Goal: Task Accomplishment & Management: Use online tool/utility

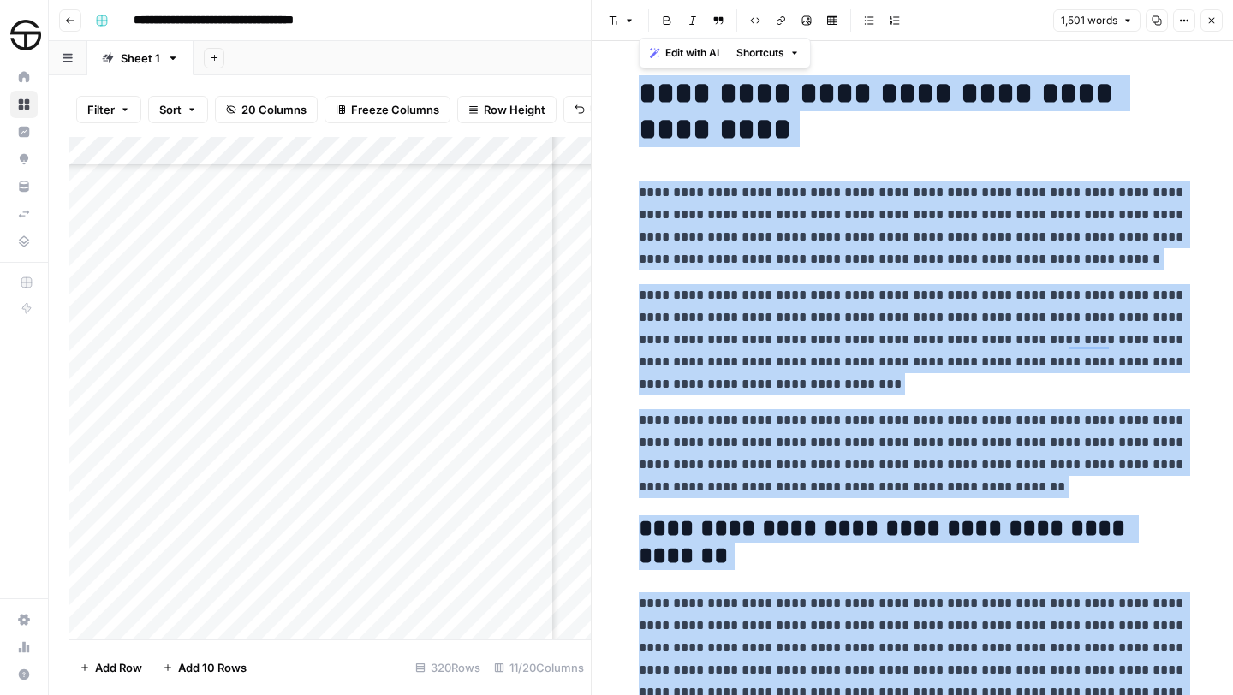
scroll to position [8871, 921]
click at [1216, 21] on span "Close" at bounding box center [1216, 21] width 1 height 1
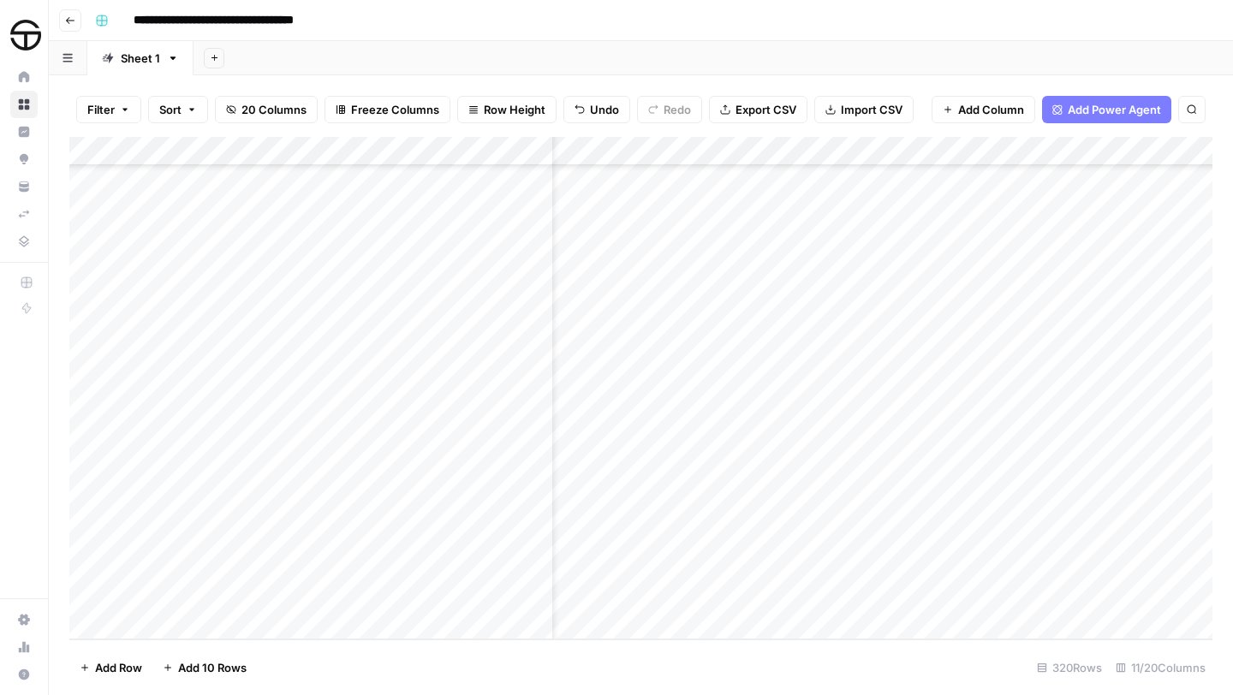
scroll to position [8871, 0]
click at [639, 302] on div "Add Column" at bounding box center [640, 388] width 1143 height 503
click at [635, 308] on div "Add Column" at bounding box center [640, 388] width 1143 height 503
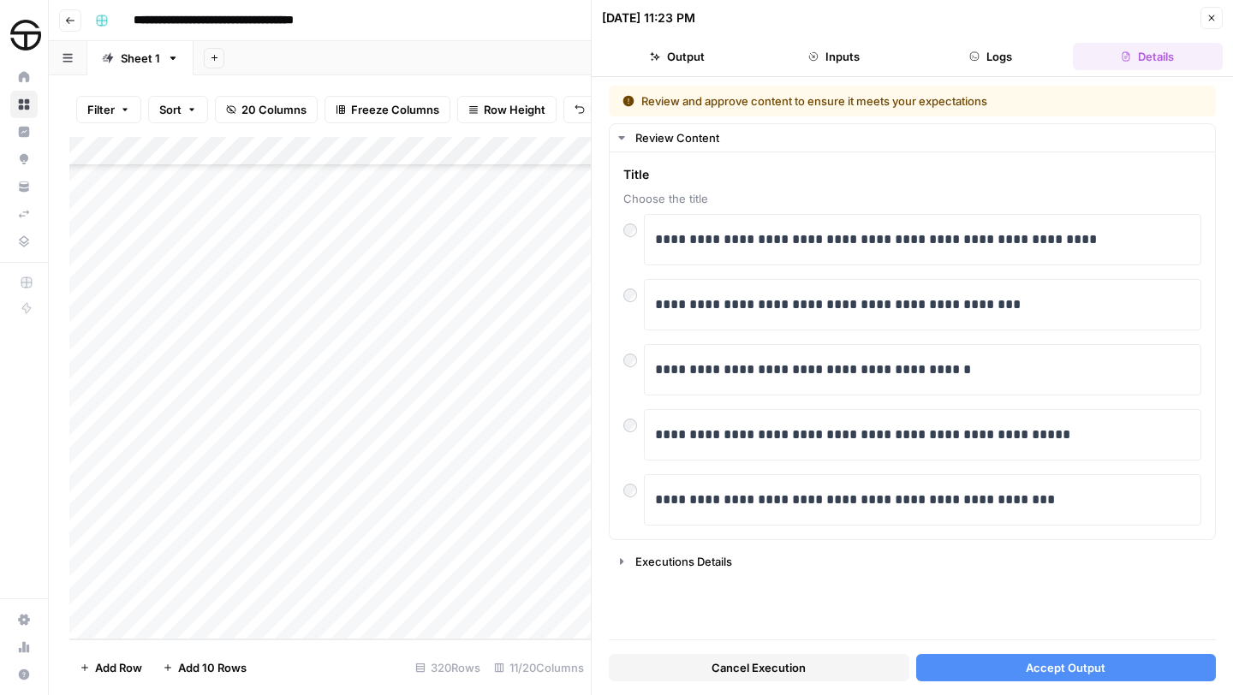
click at [1074, 665] on span "Accept Output" at bounding box center [1066, 667] width 80 height 17
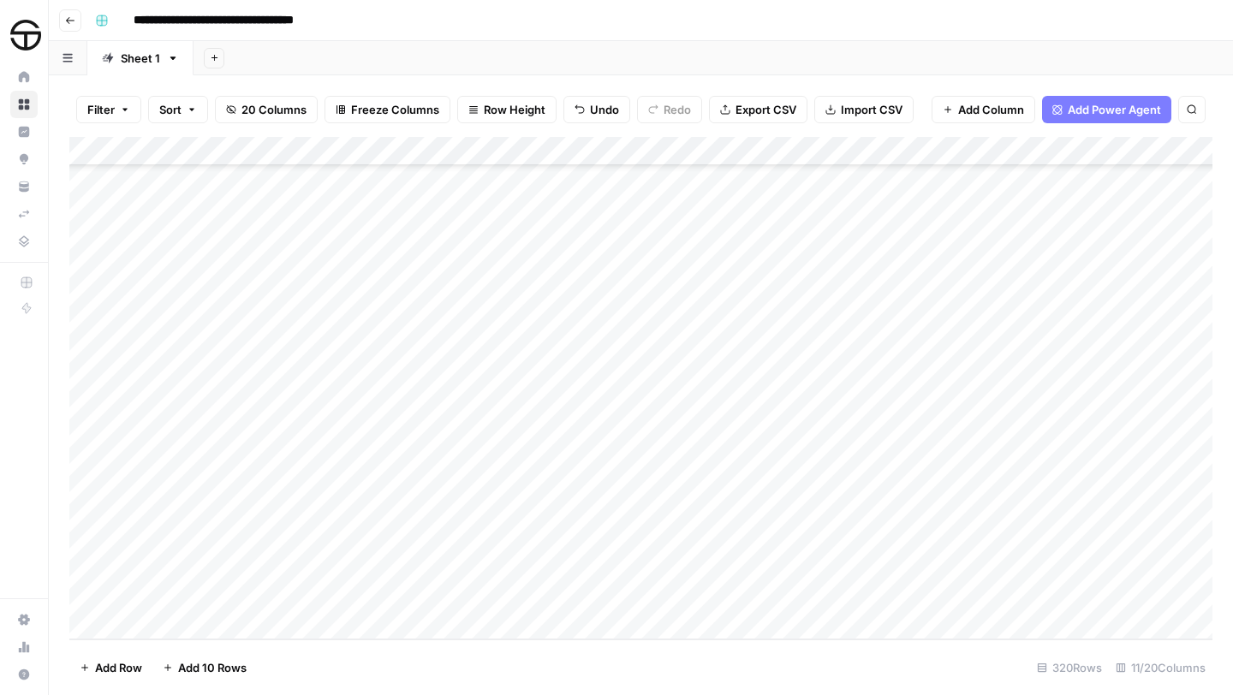
click at [1007, 303] on div "Add Column" at bounding box center [640, 388] width 1143 height 503
click at [865, 307] on div "Add Column" at bounding box center [640, 388] width 1143 height 503
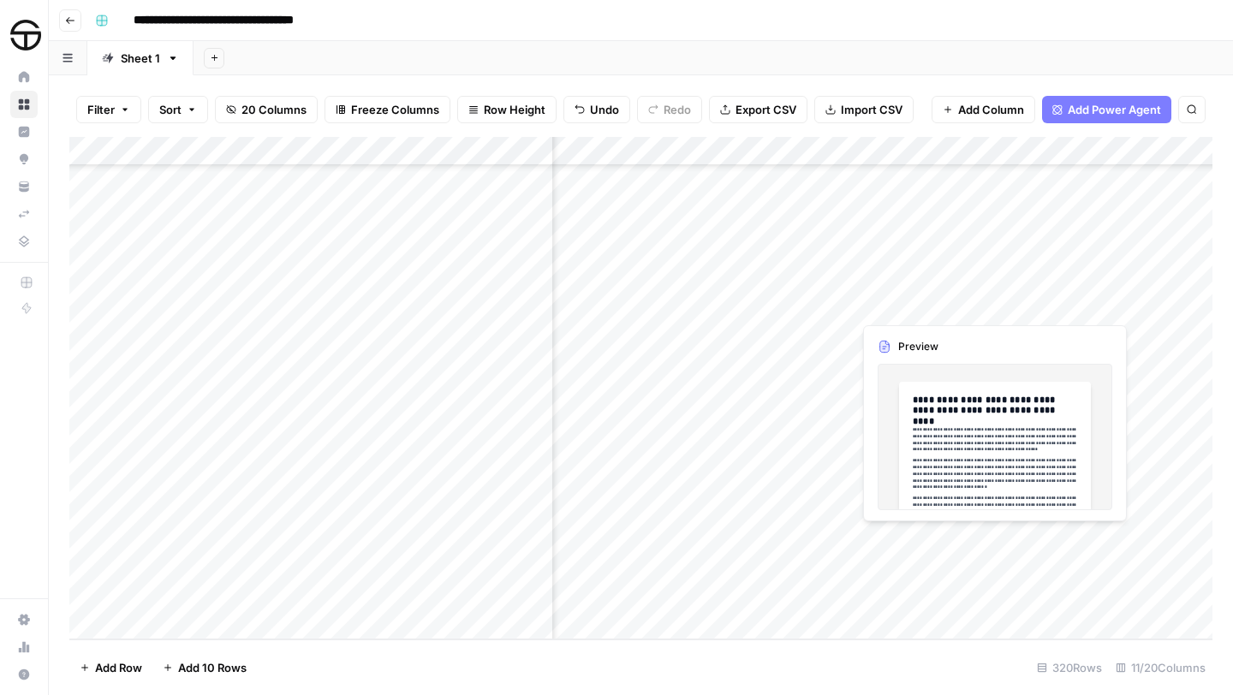
click at [1039, 303] on div "Add Column" at bounding box center [640, 388] width 1143 height 503
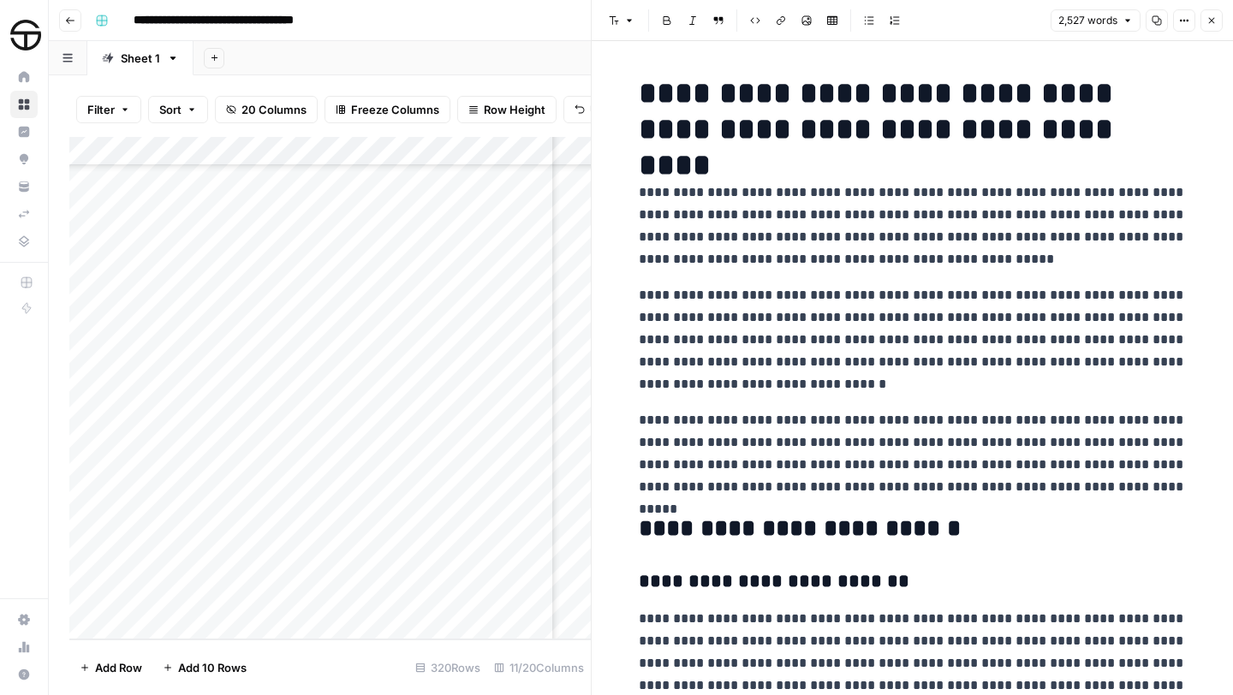
click at [644, 93] on h1 "**********" at bounding box center [913, 111] width 548 height 72
